Goal: Find specific page/section: Find specific page/section

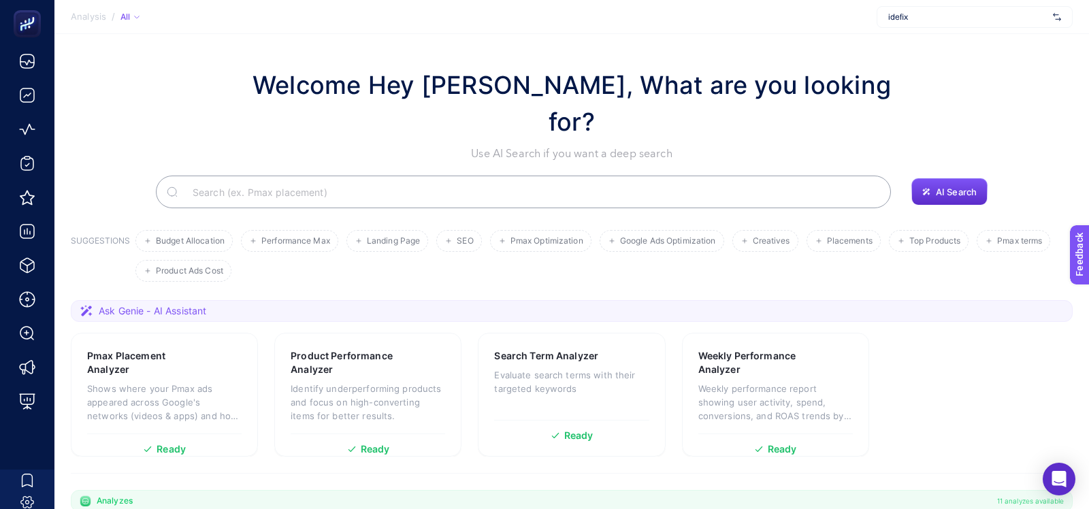
click at [935, 15] on span "idefix" at bounding box center [967, 17] width 159 height 11
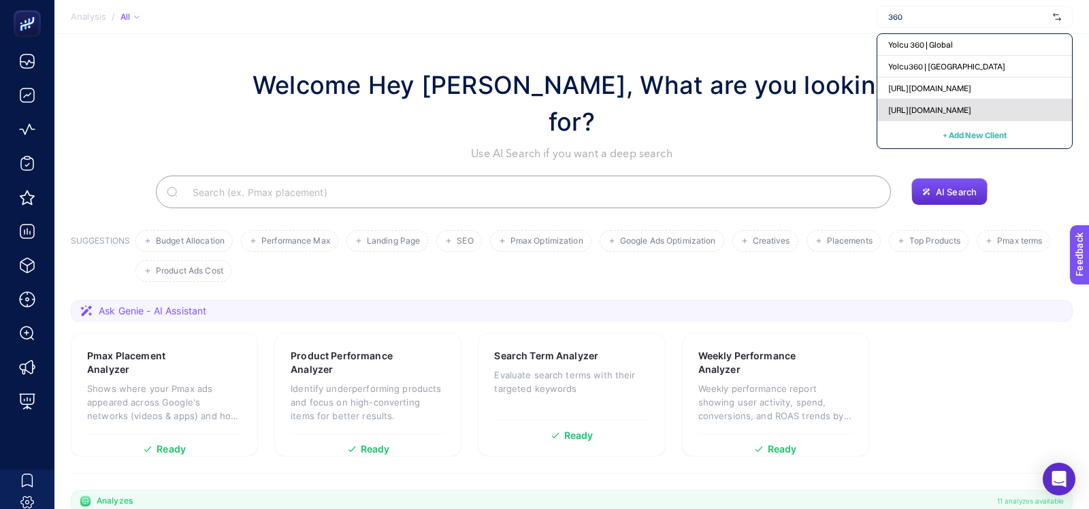
type input "360"
click at [948, 105] on span "[URL][DOMAIN_NAME]" at bounding box center [929, 110] width 83 height 11
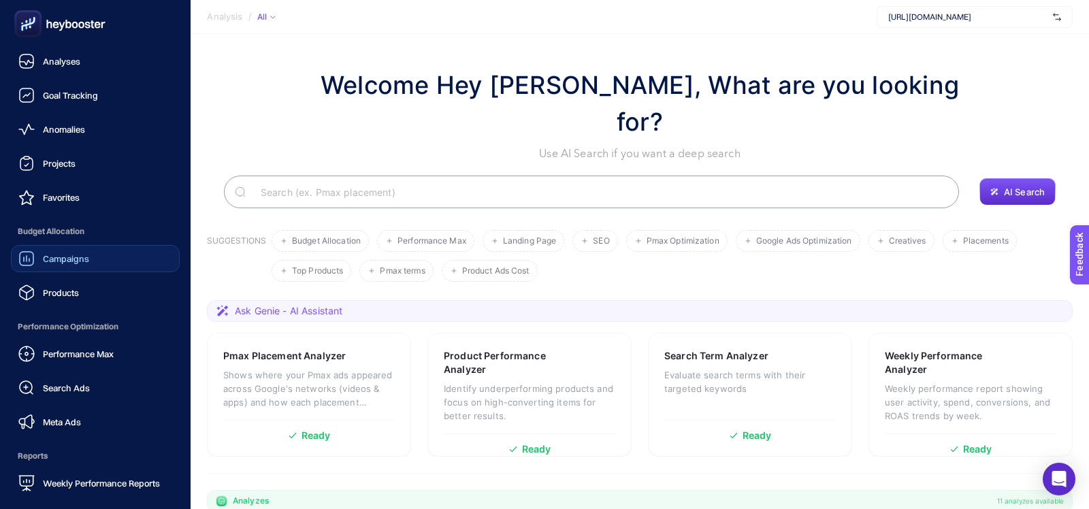
click at [42, 269] on link "Campaigns" at bounding box center [95, 258] width 169 height 27
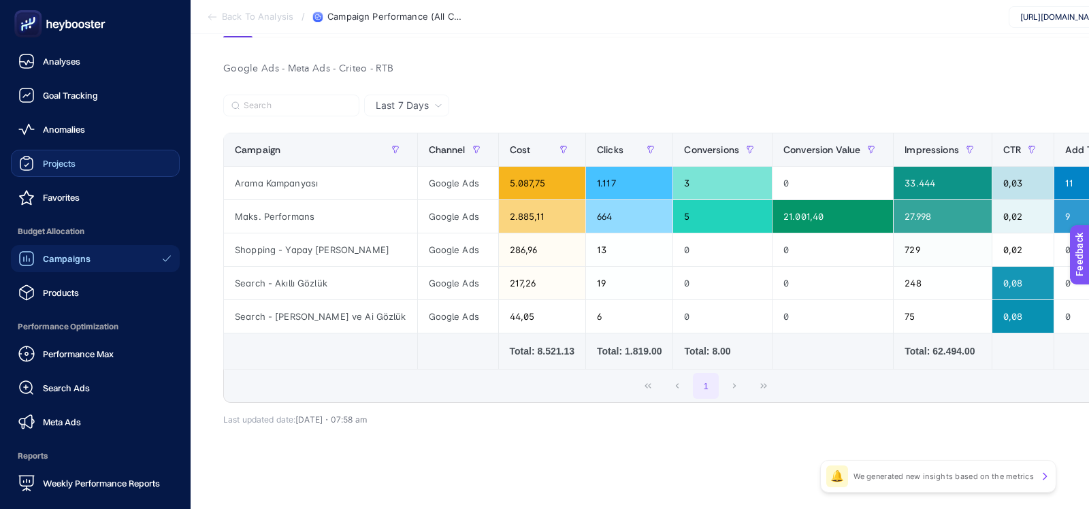
click at [67, 167] on span "Projects" at bounding box center [59, 163] width 33 height 11
